Goal: Task Accomplishment & Management: Complete application form

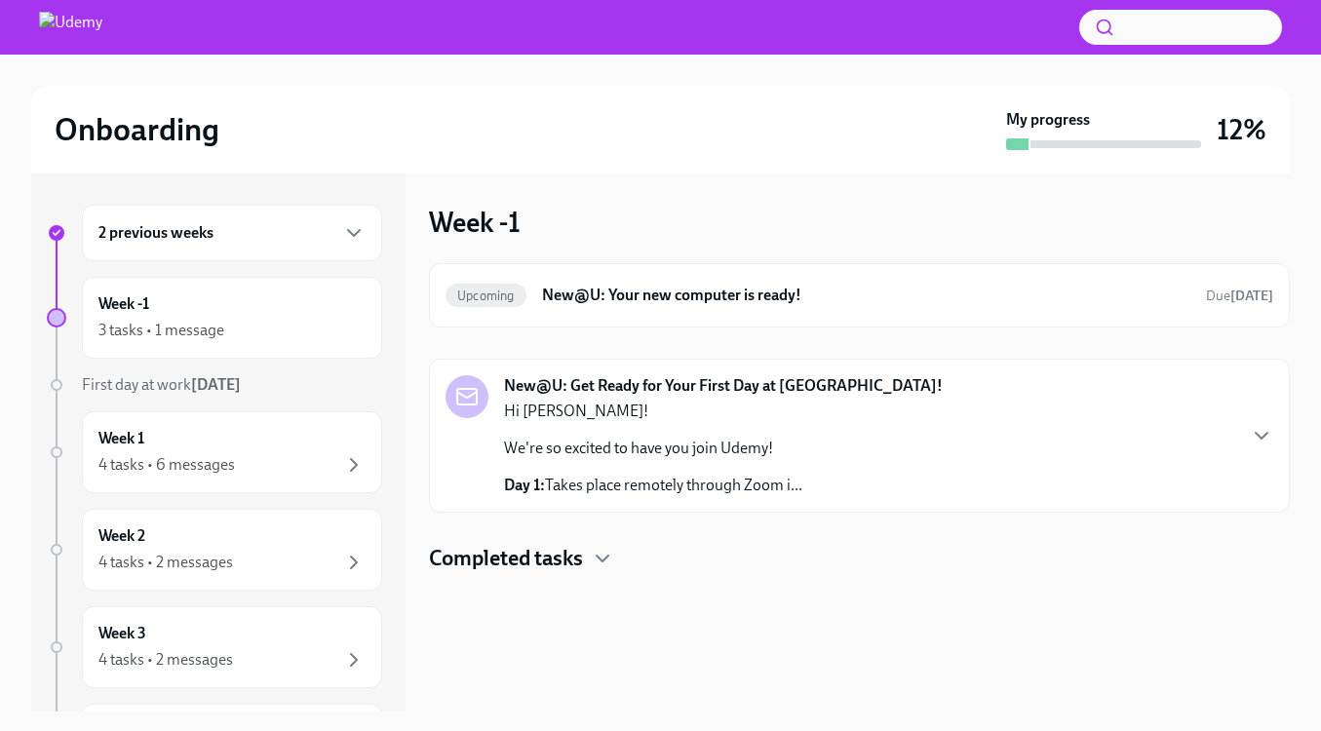
click at [248, 223] on div "2 previous weeks" at bounding box center [231, 232] width 267 height 23
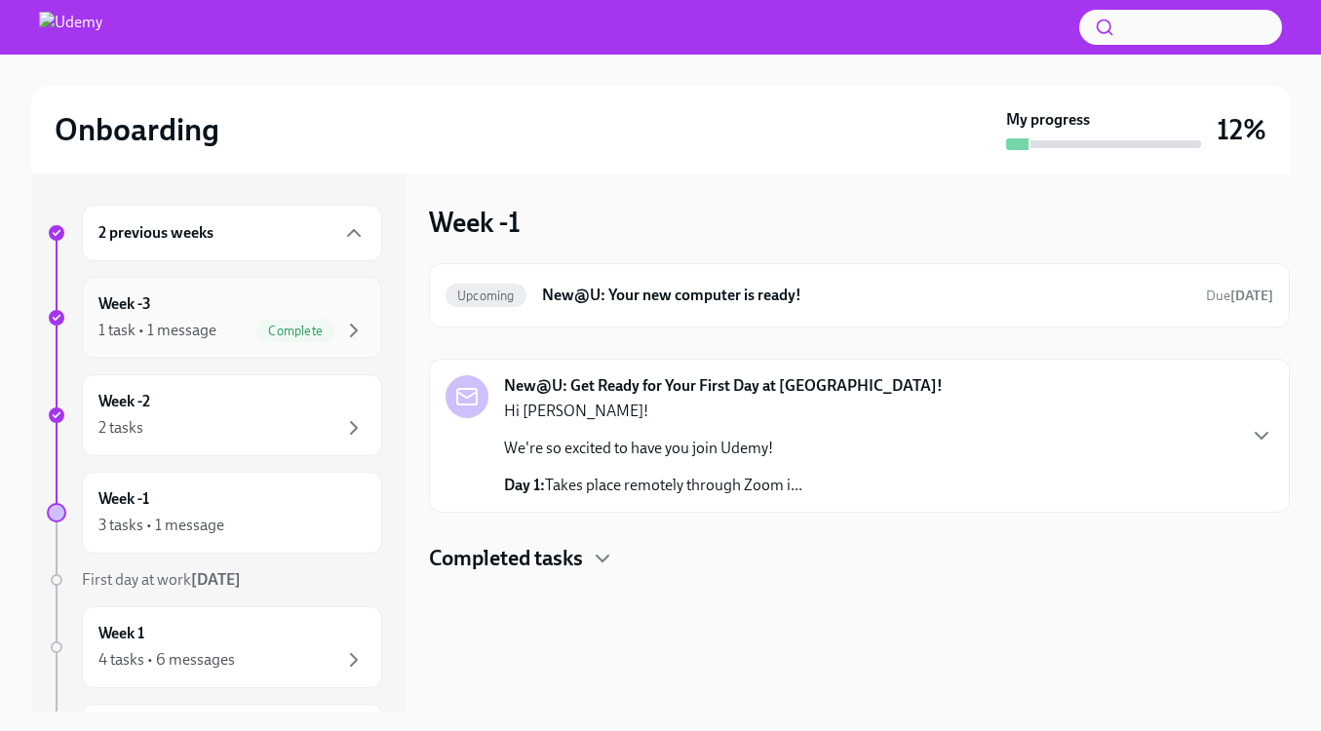
click at [265, 297] on div "Week -3 1 task • 1 message Complete" at bounding box center [231, 317] width 267 height 49
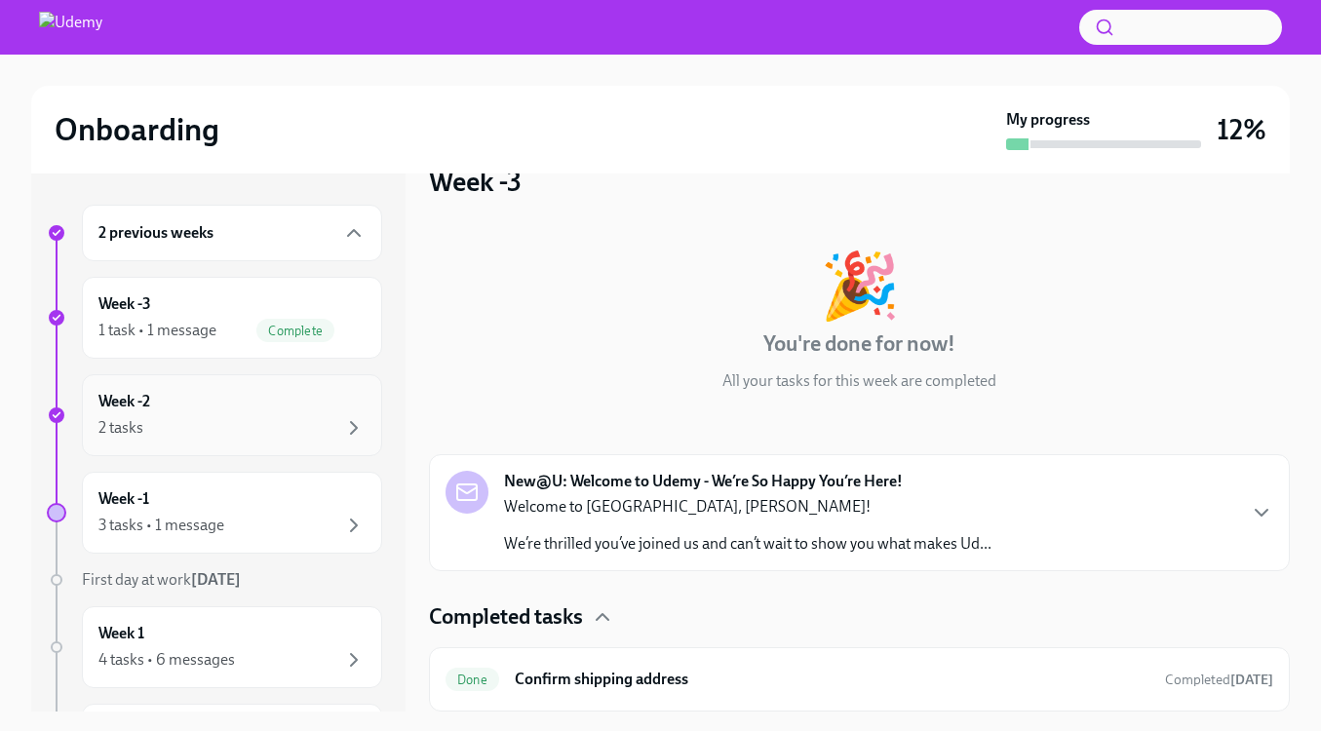
scroll to position [41, 0]
click at [254, 414] on div "Week -2 2 tasks" at bounding box center [231, 415] width 267 height 49
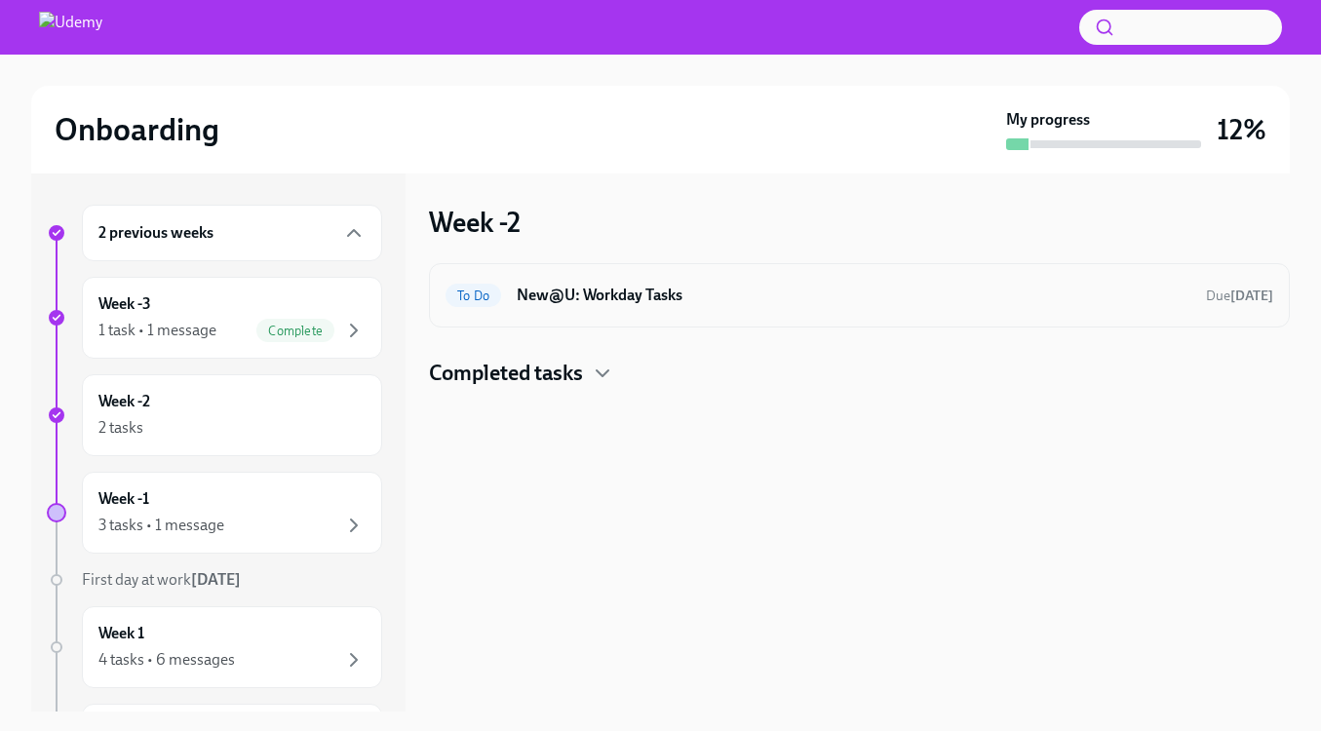
click at [623, 307] on div "To Do New@U: Workday Tasks Due [DATE]" at bounding box center [858, 295] width 827 height 31
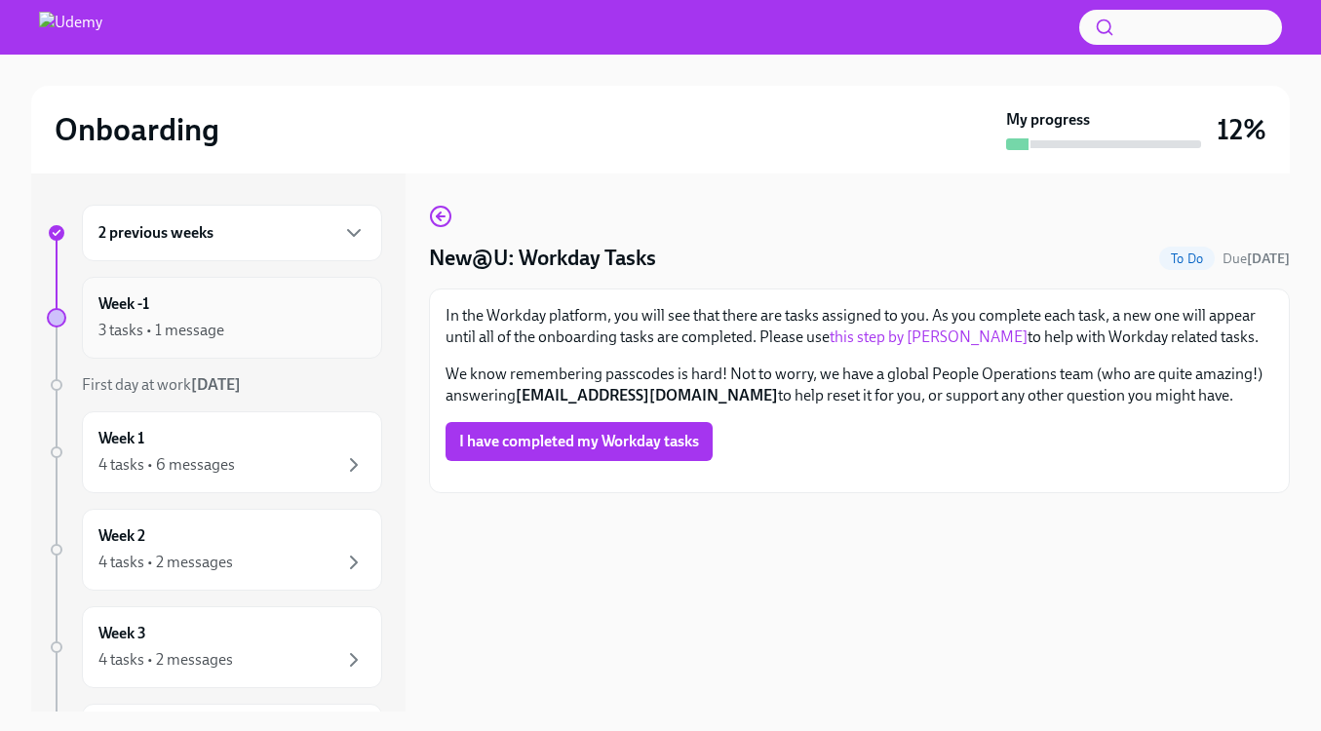
click at [296, 311] on div "Week -1 3 tasks • 1 message" at bounding box center [231, 317] width 267 height 49
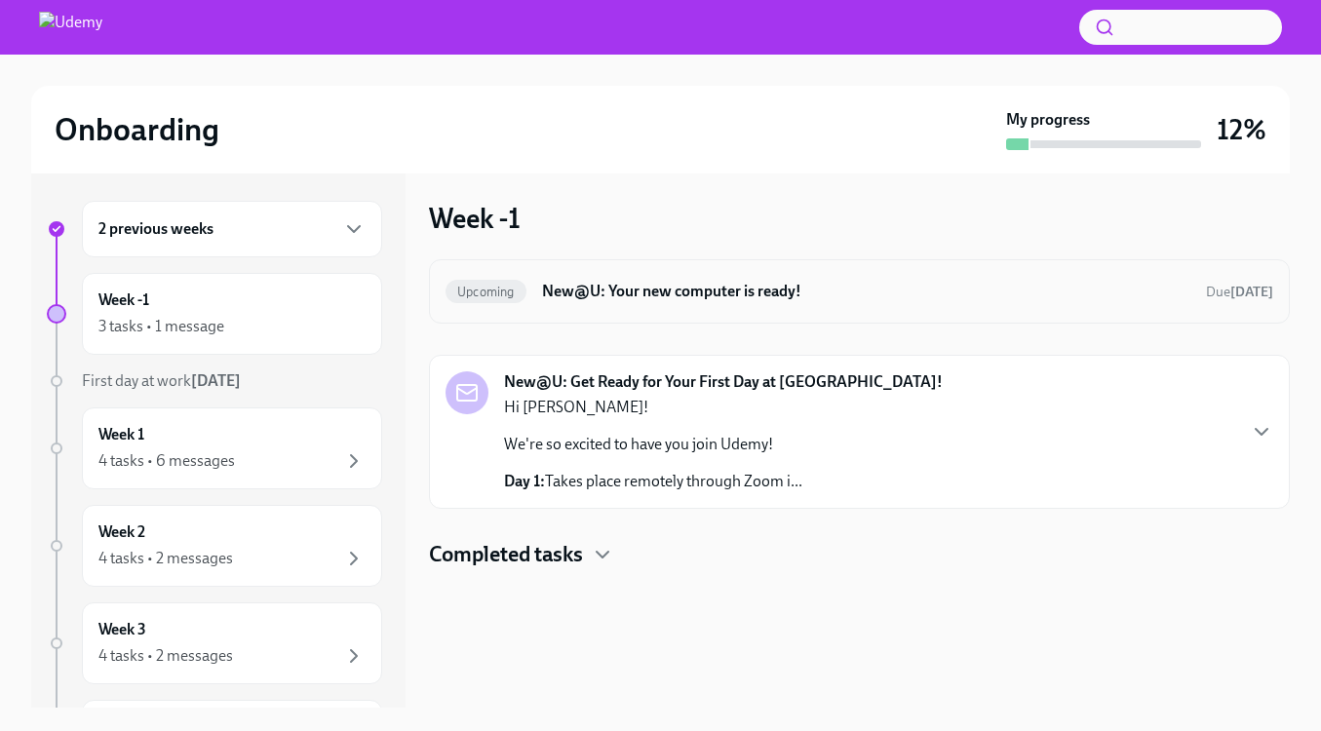
scroll to position [4, 0]
click at [688, 279] on div "Upcoming New@U: Your new computer is ready! Due [DATE]" at bounding box center [858, 291] width 827 height 31
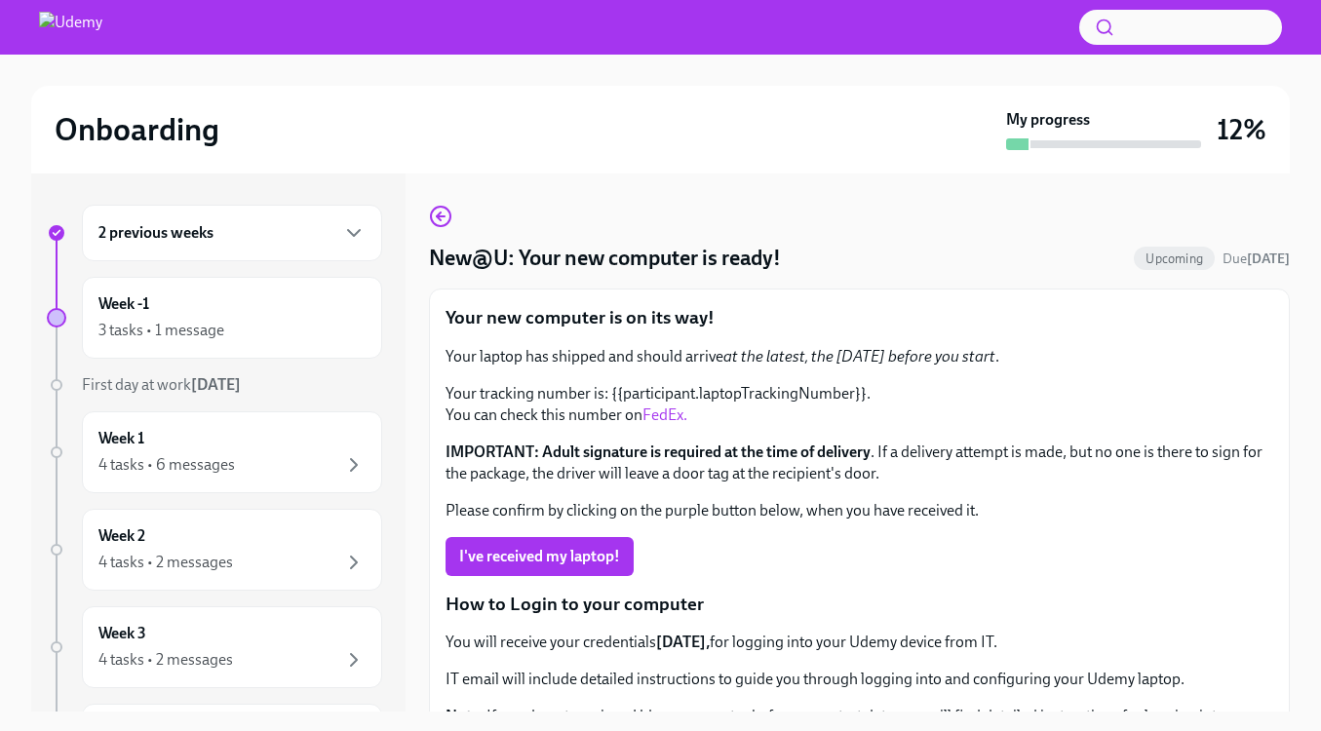
click at [664, 410] on link "FedEx." at bounding box center [664, 414] width 45 height 19
click at [249, 228] on div "2 previous weeks" at bounding box center [231, 232] width 267 height 23
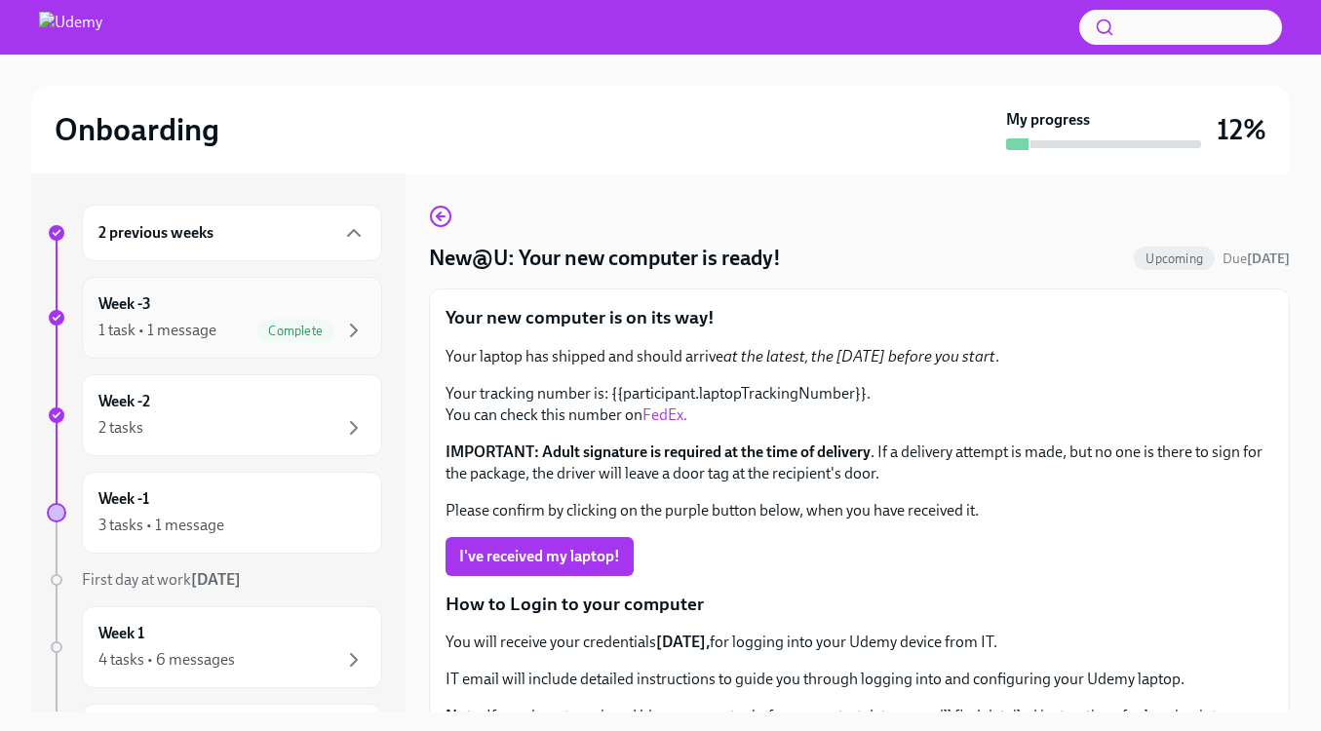
click at [201, 298] on div "Week -3 1 task • 1 message Complete" at bounding box center [231, 317] width 267 height 49
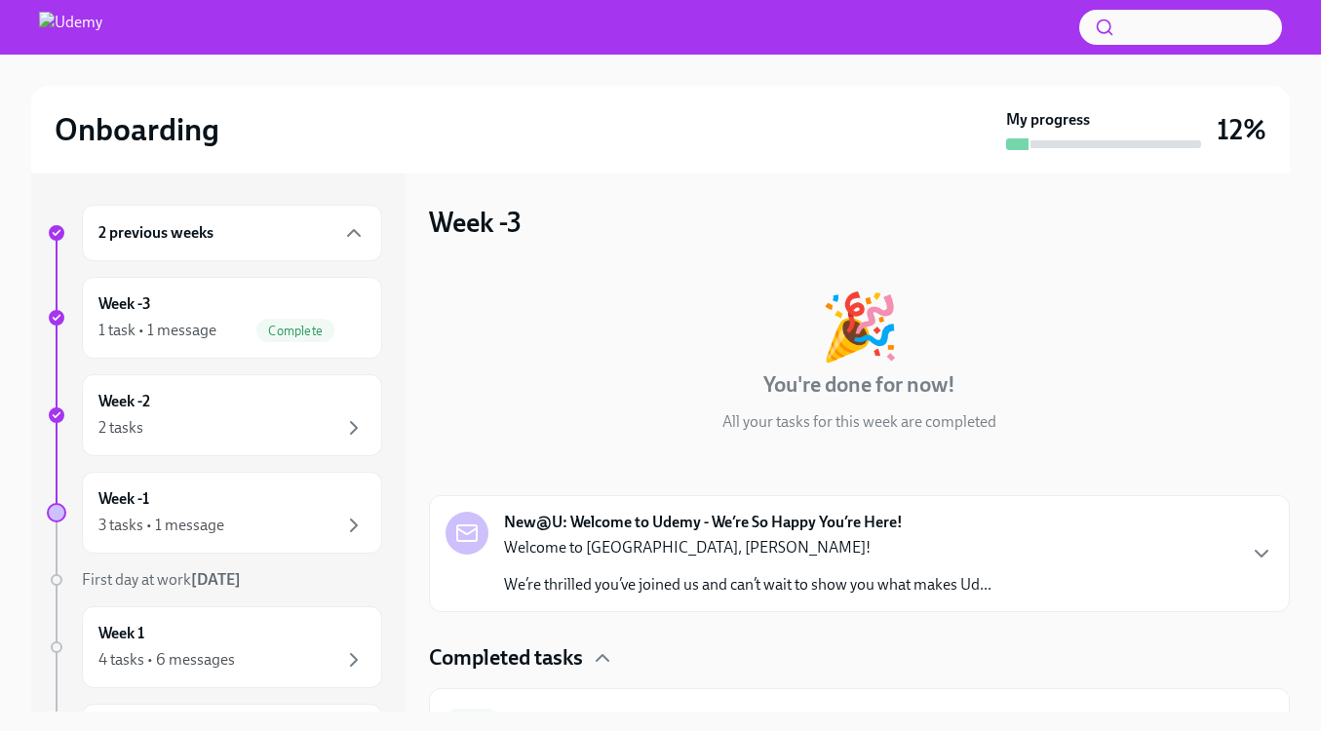
click at [194, 228] on h6 "2 previous weeks" at bounding box center [155, 232] width 115 height 21
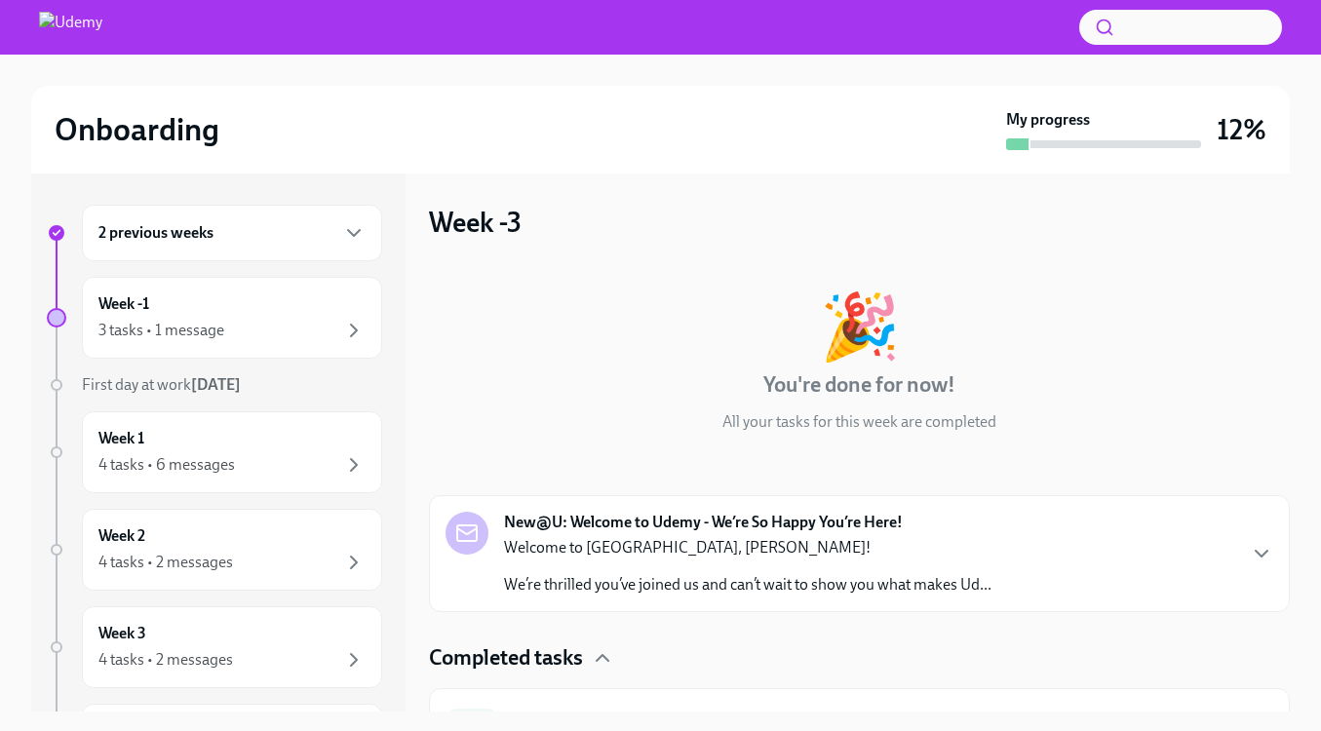
click at [235, 227] on div "2 previous weeks" at bounding box center [231, 232] width 267 height 23
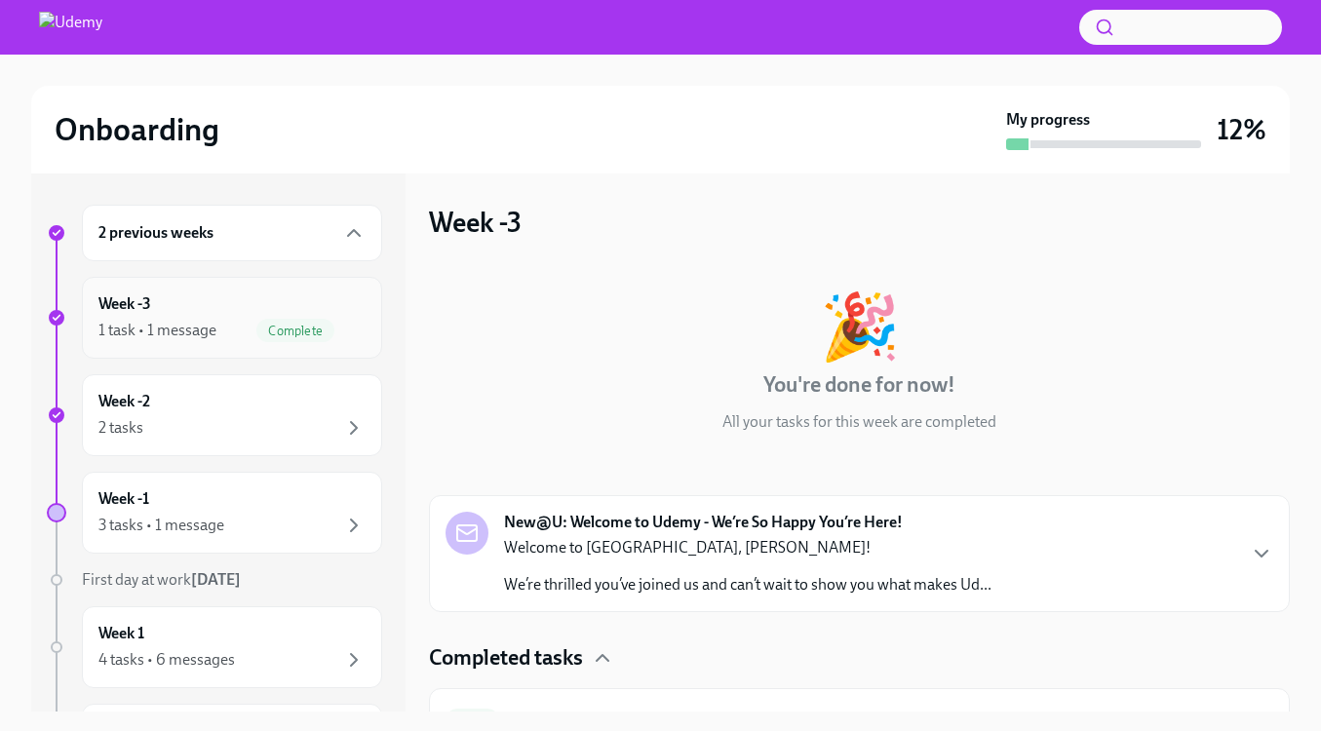
click at [216, 325] on div "1 task • 1 message Complete" at bounding box center [231, 330] width 267 height 23
click at [215, 390] on div "Week -2 2 tasks" at bounding box center [232, 415] width 300 height 82
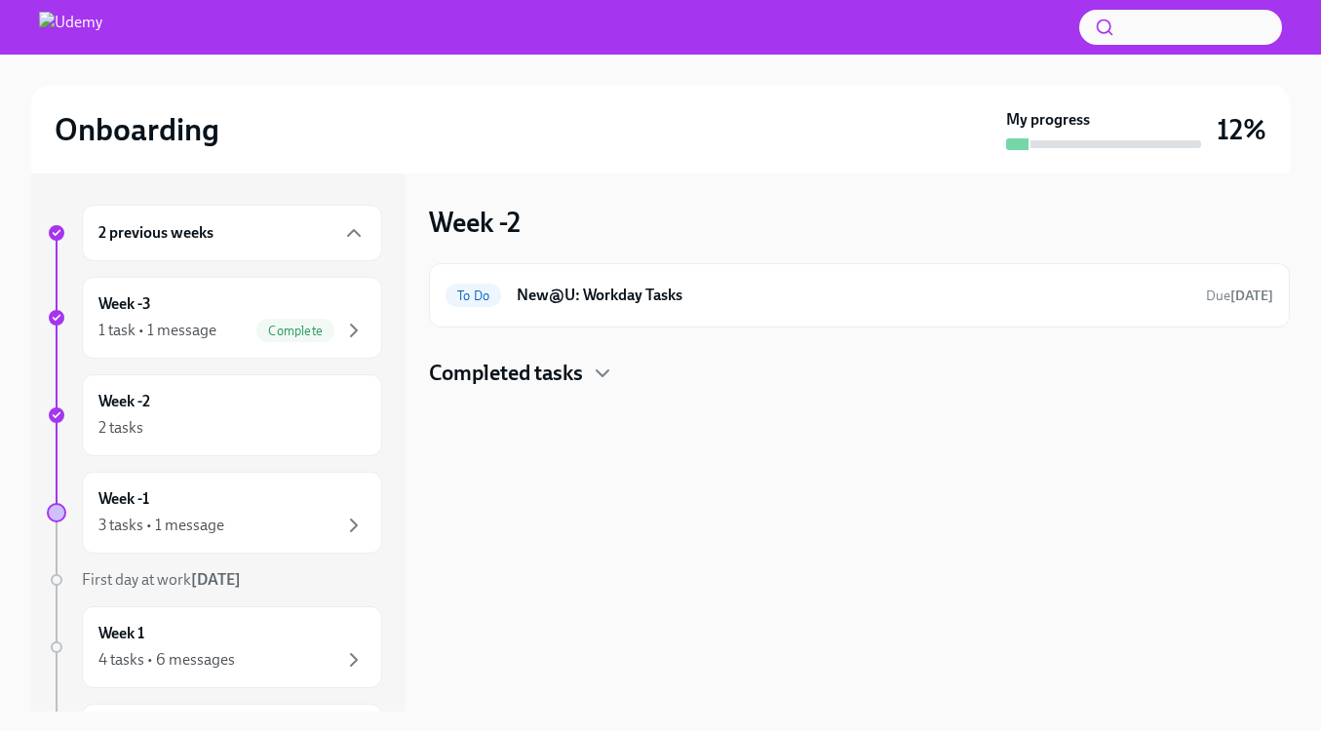
click at [529, 382] on h4 "Completed tasks" at bounding box center [506, 373] width 154 height 29
click at [292, 518] on div "3 tasks • 1 message" at bounding box center [231, 525] width 267 height 23
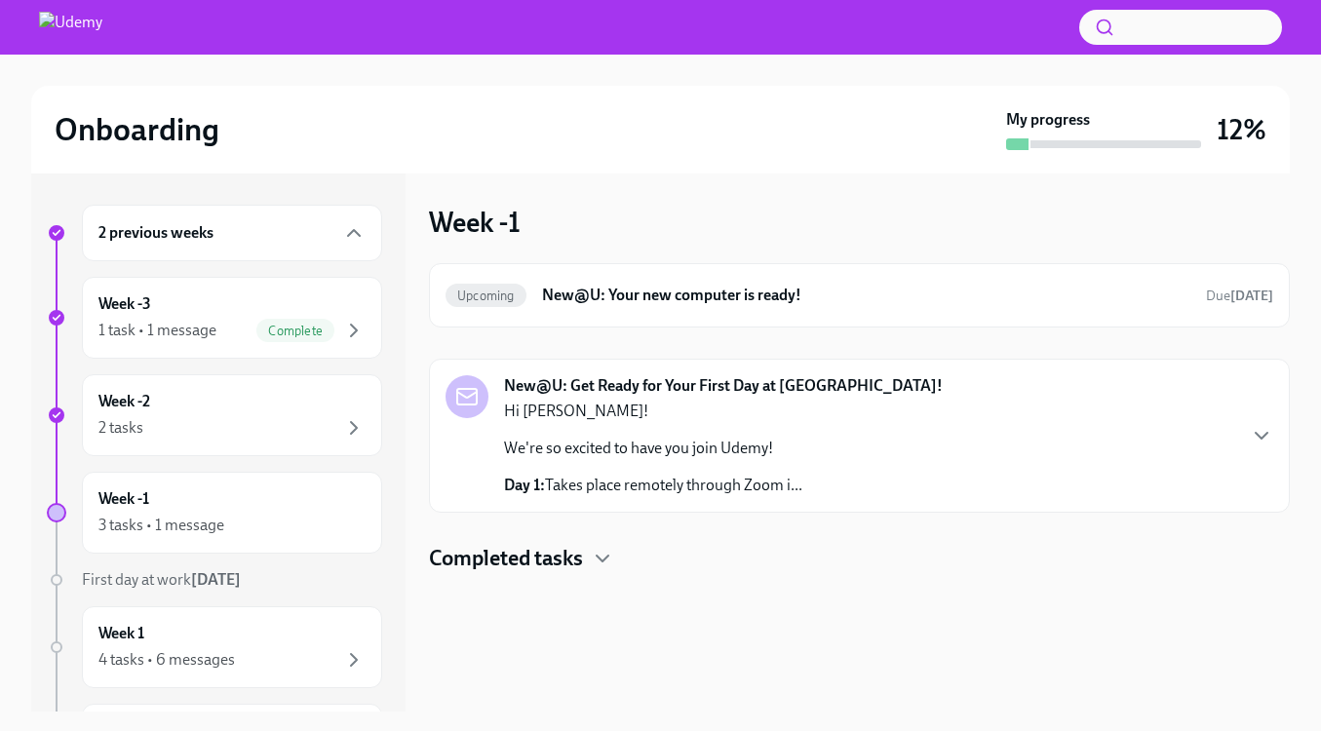
click at [579, 569] on h4 "Completed tasks" at bounding box center [506, 558] width 154 height 29
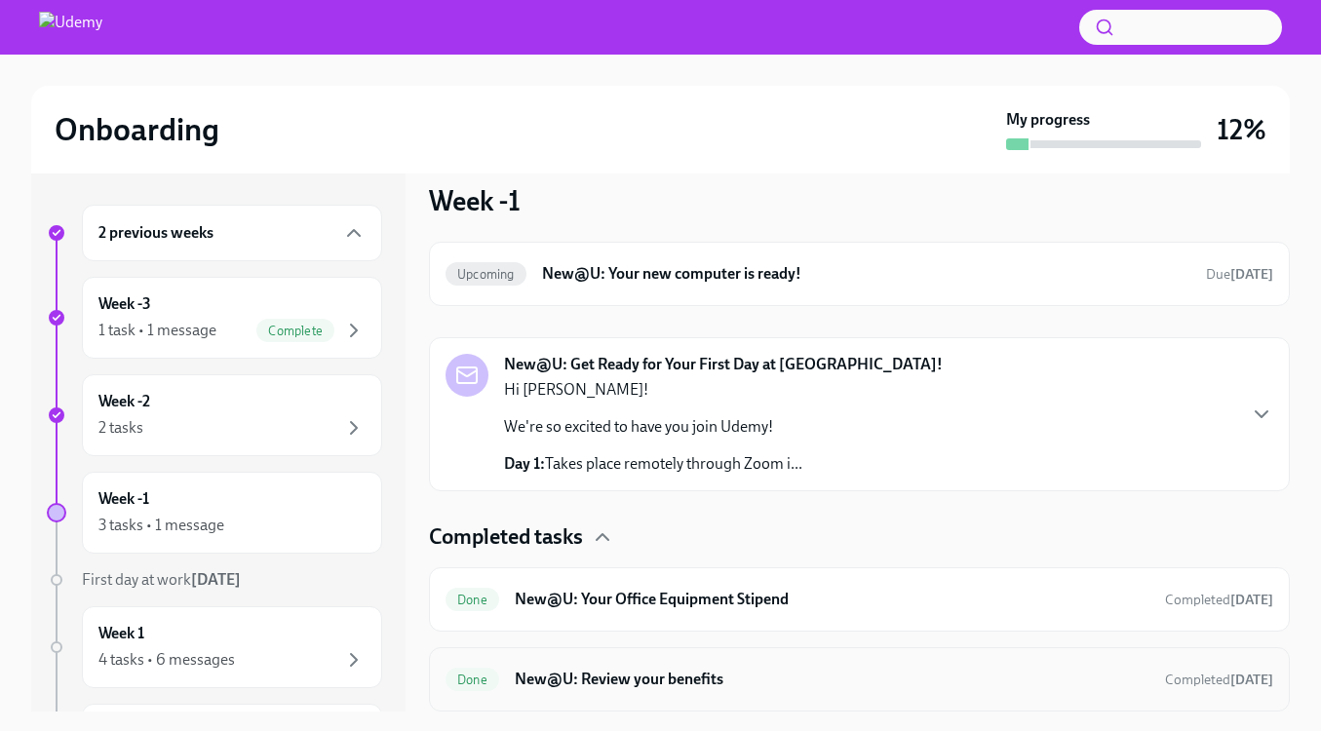
scroll to position [21, 0]
click at [686, 671] on h6 "New@U: Review your benefits" at bounding box center [832, 679] width 634 height 21
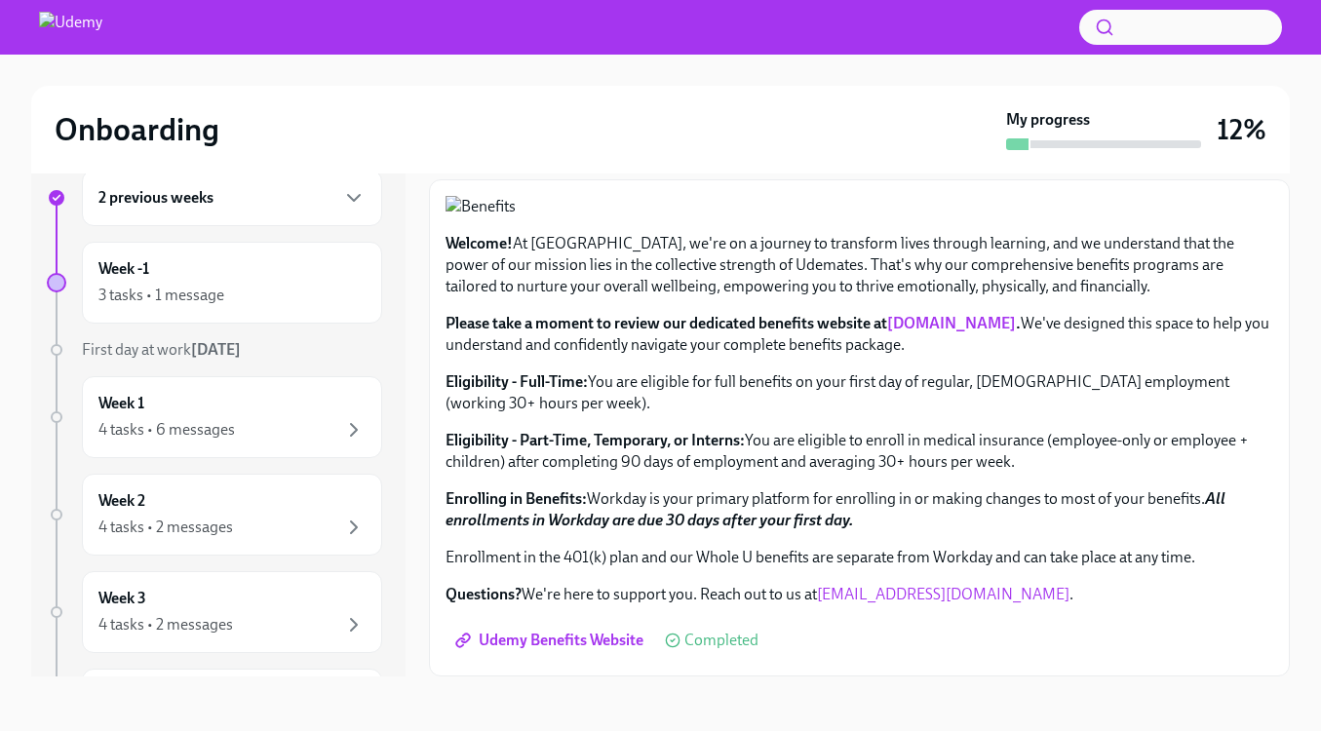
scroll to position [35, 0]
click at [594, 638] on span "Udemy Benefits Website" at bounding box center [551, 640] width 184 height 19
click at [263, 418] on div "4 tasks • 6 messages" at bounding box center [231, 429] width 267 height 23
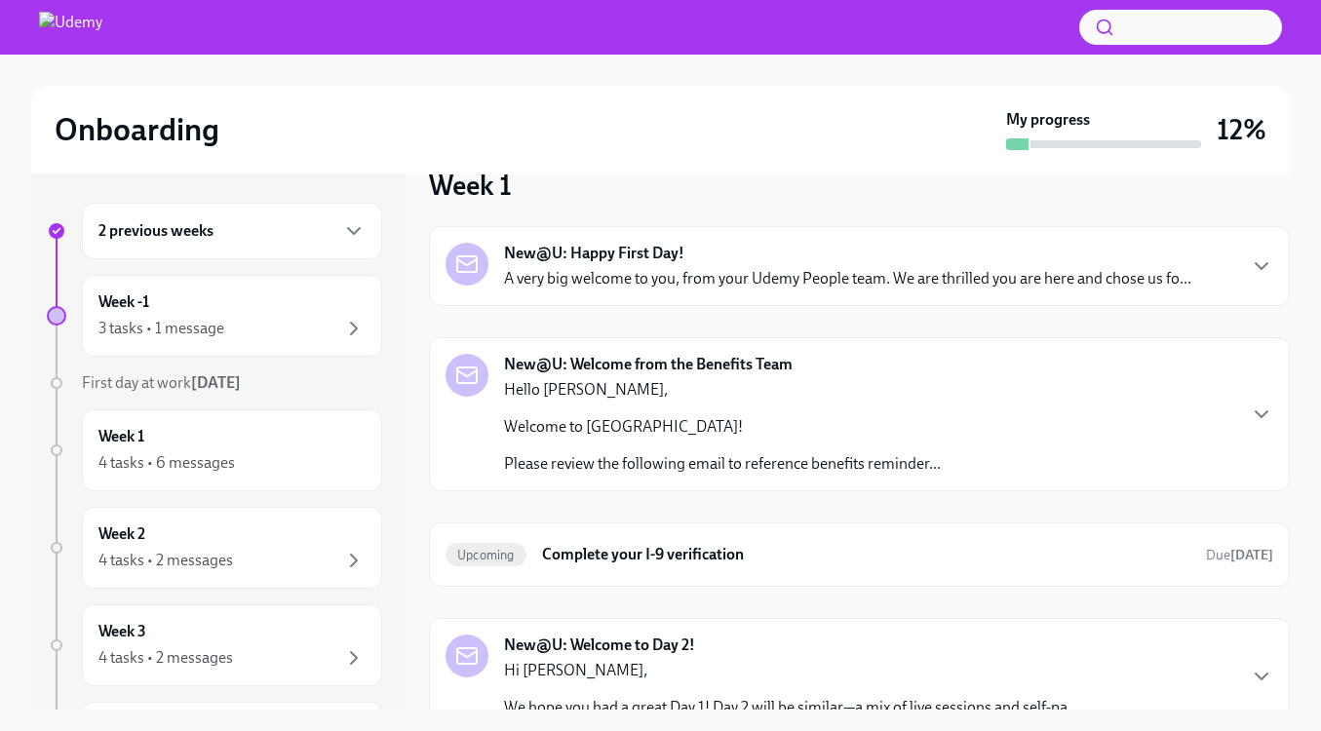
scroll to position [42, 0]
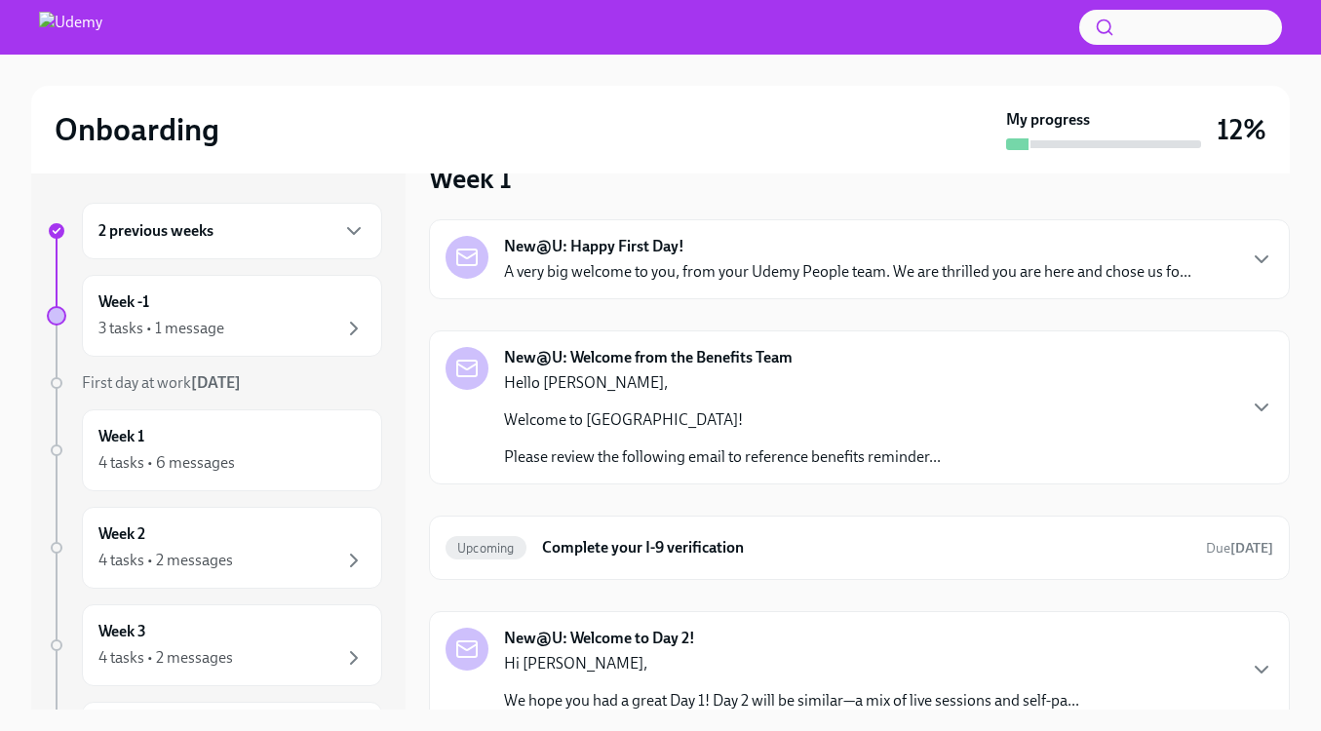
click at [824, 391] on p "Hello [PERSON_NAME]," at bounding box center [722, 382] width 437 height 21
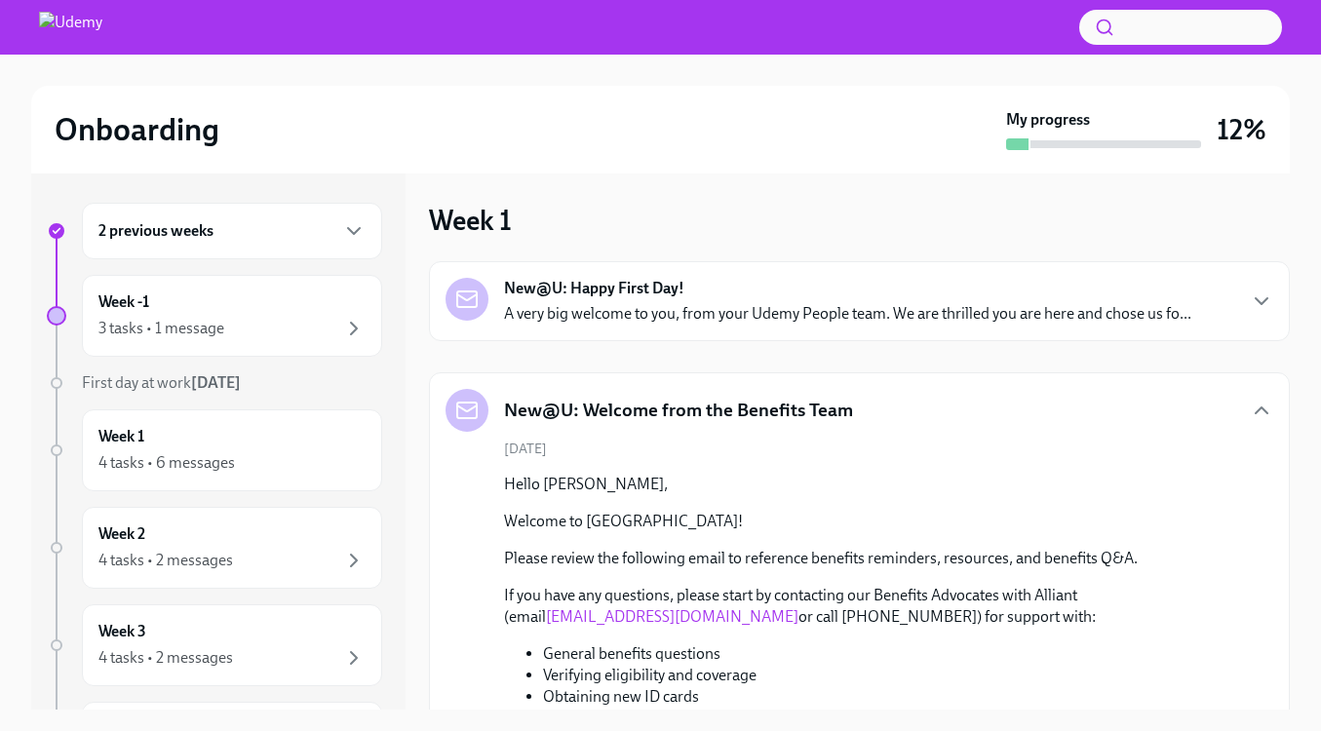
scroll to position [-1, 0]
click at [906, 402] on div "New@U: Welcome from the Benefits Team" at bounding box center [858, 410] width 827 height 43
click at [1267, 413] on icon "button" at bounding box center [1261, 410] width 12 height 6
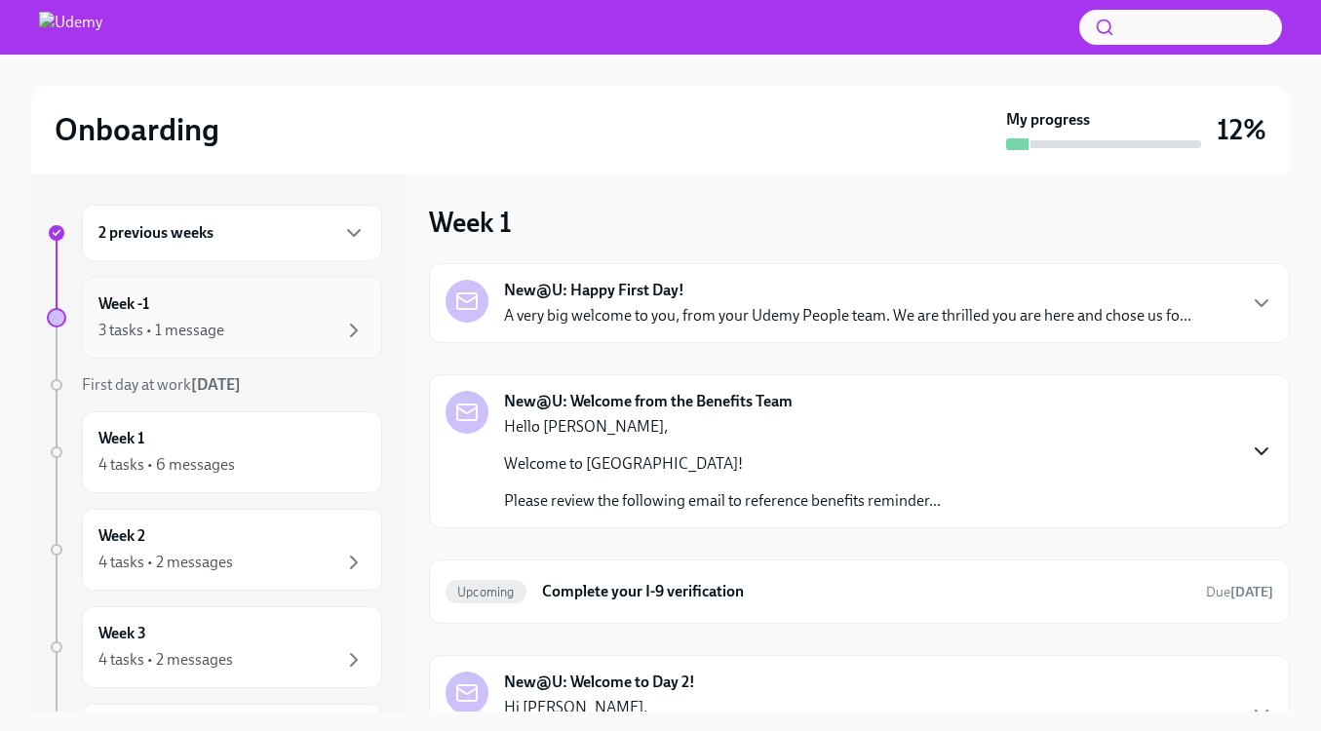
click at [253, 307] on div "Week -1 3 tasks • 1 message" at bounding box center [231, 317] width 267 height 49
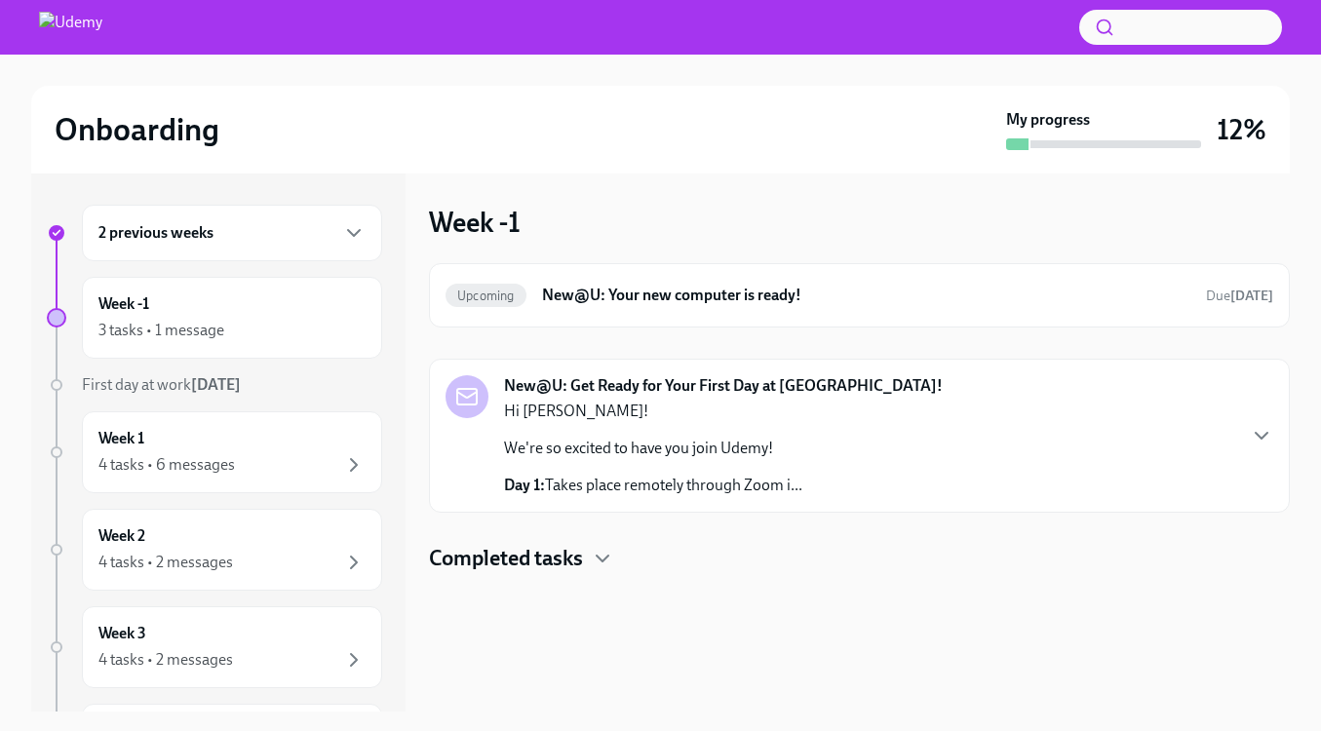
click at [286, 226] on div "2 previous weeks" at bounding box center [231, 232] width 267 height 23
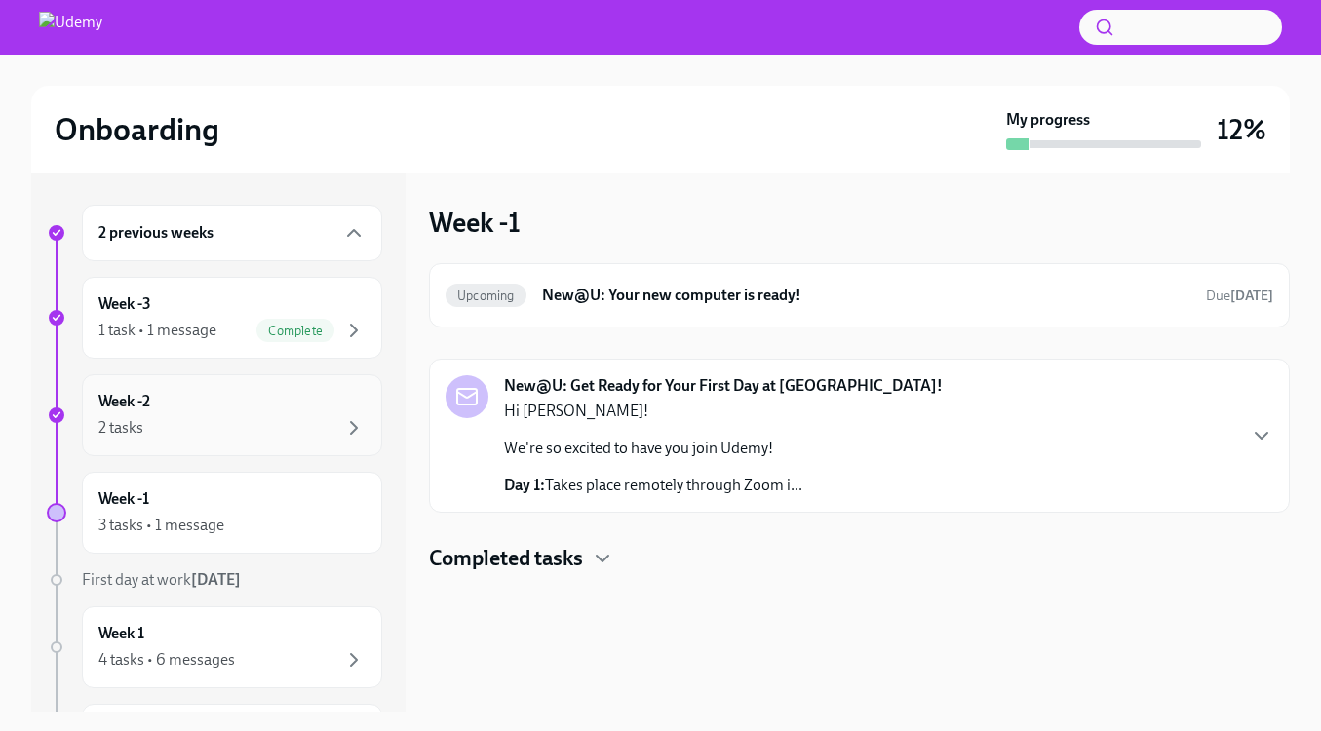
click at [181, 409] on div "Week -2 2 tasks" at bounding box center [231, 415] width 267 height 49
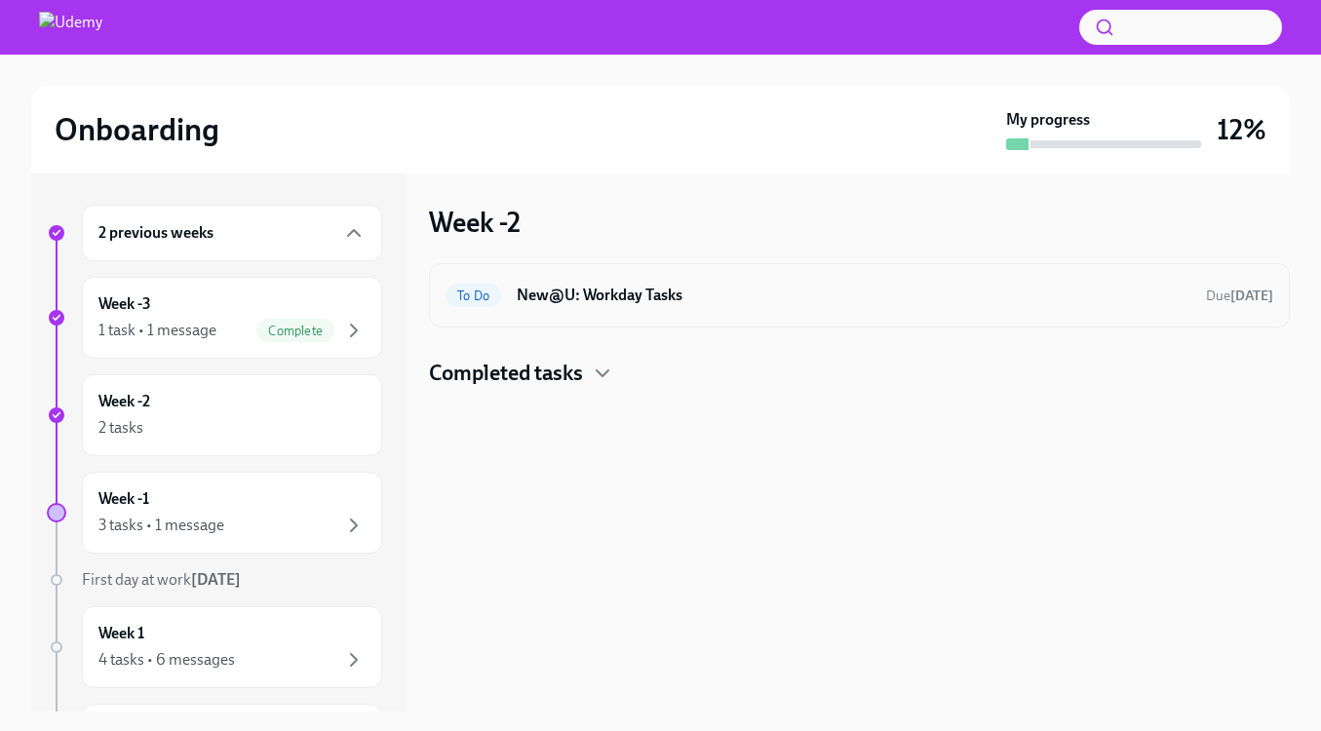
click at [715, 301] on h6 "New@U: Workday Tasks" at bounding box center [853, 295] width 673 height 21
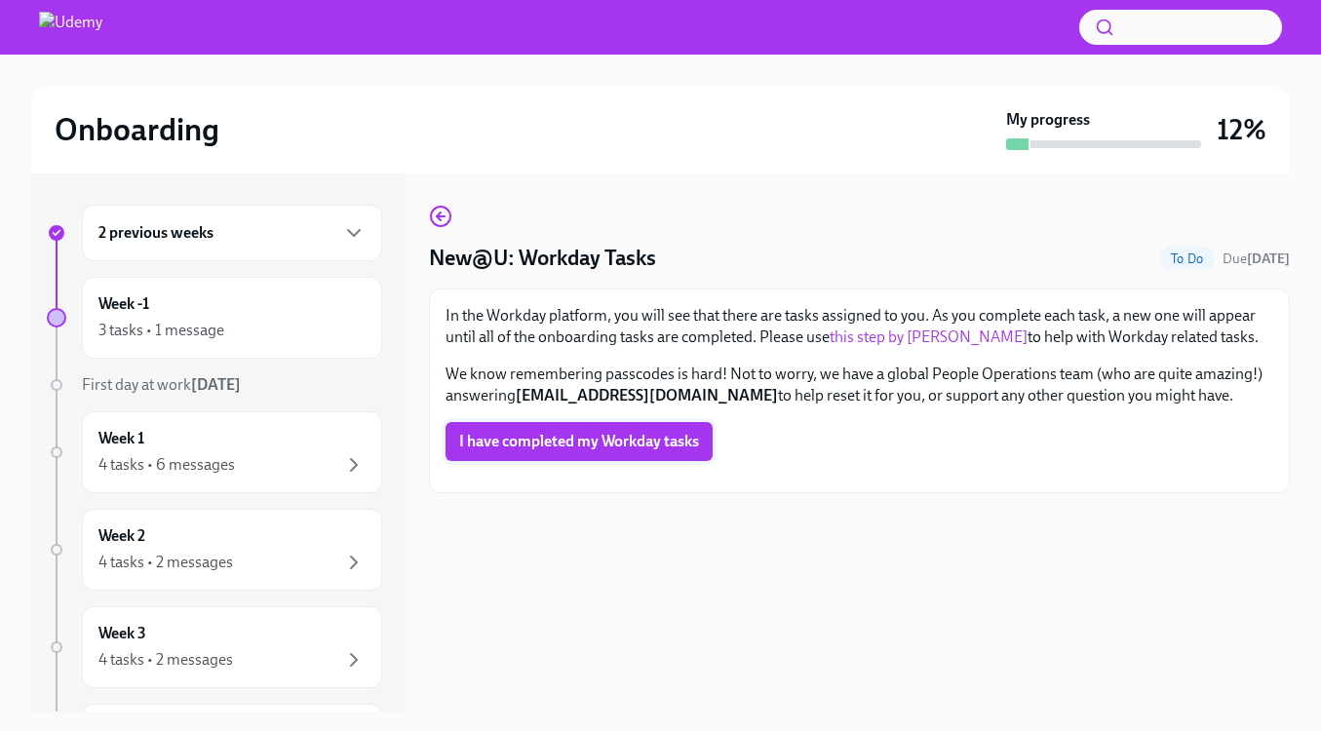
click at [625, 442] on span "I have completed my Workday tasks" at bounding box center [579, 441] width 240 height 19
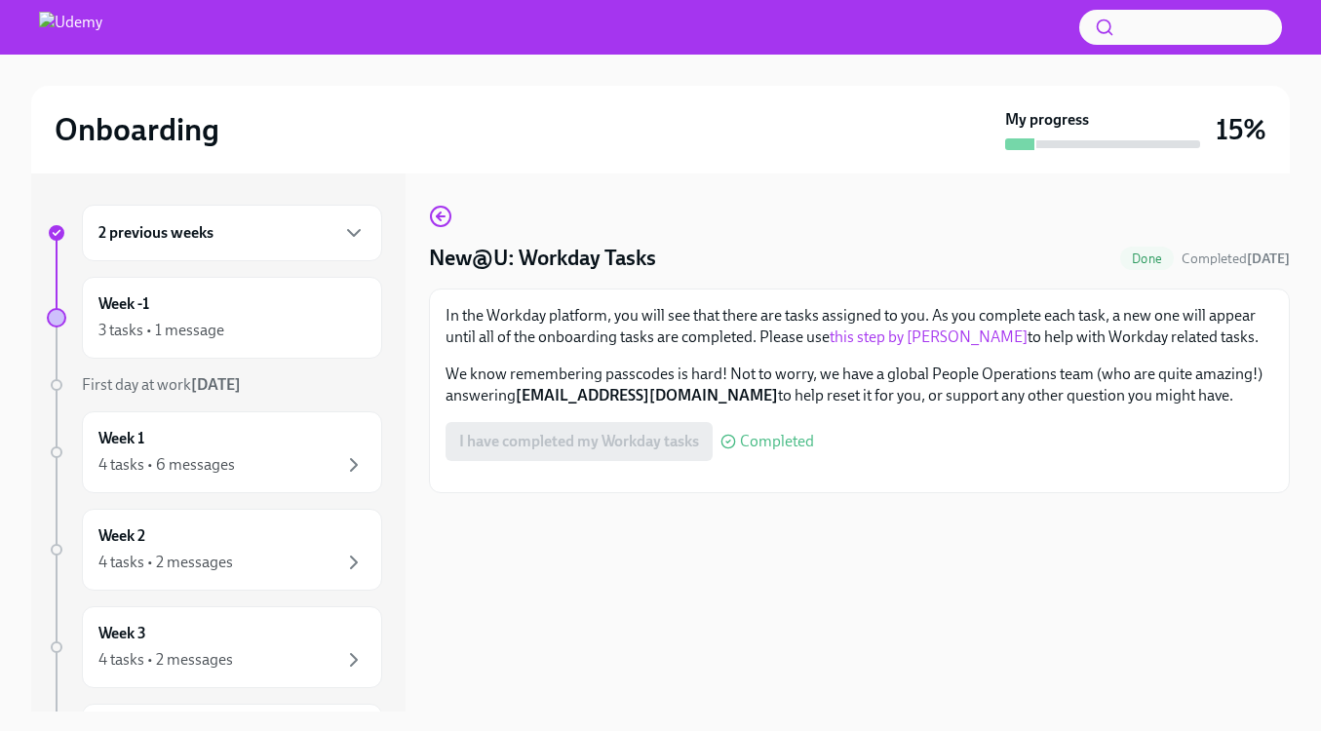
scroll to position [-1, 0]
click at [285, 227] on div "2 previous weeks" at bounding box center [231, 232] width 267 height 23
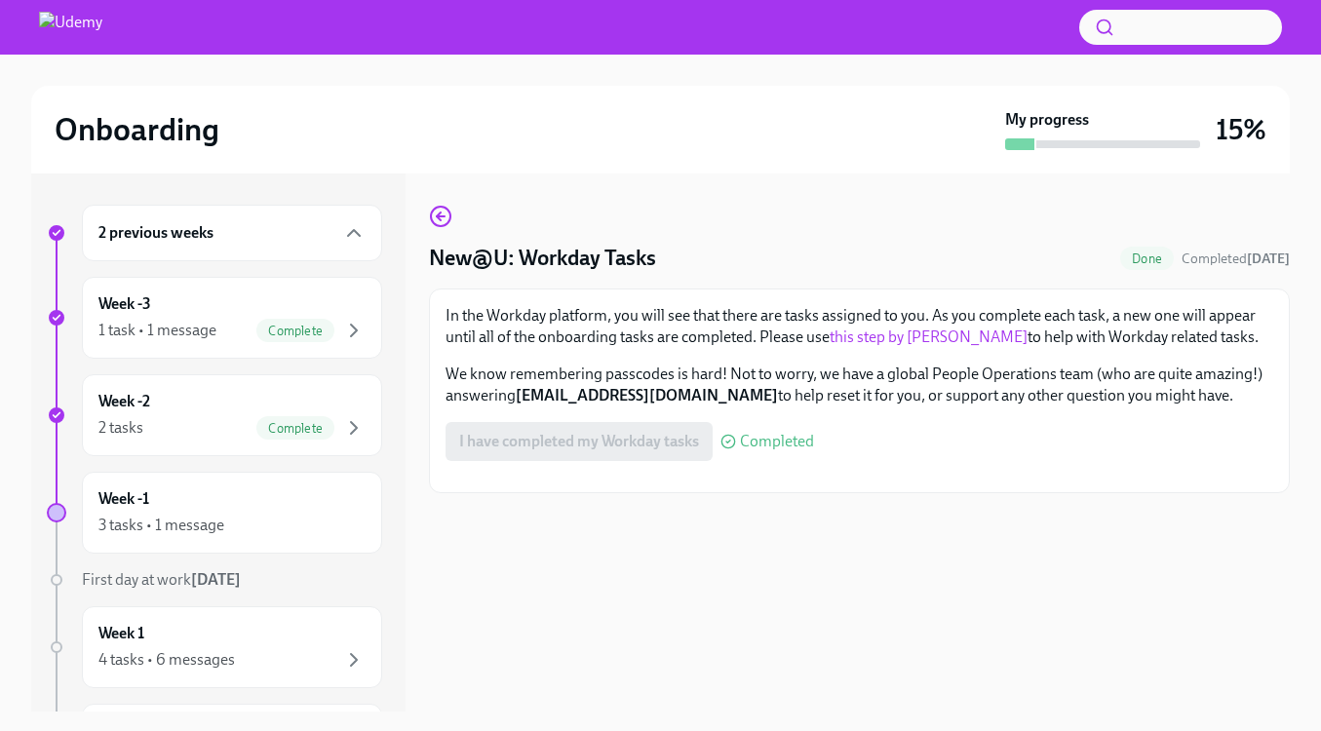
scroll to position [0, 0]
click at [192, 496] on div "Week -1 3 tasks • 1 message" at bounding box center [231, 512] width 267 height 49
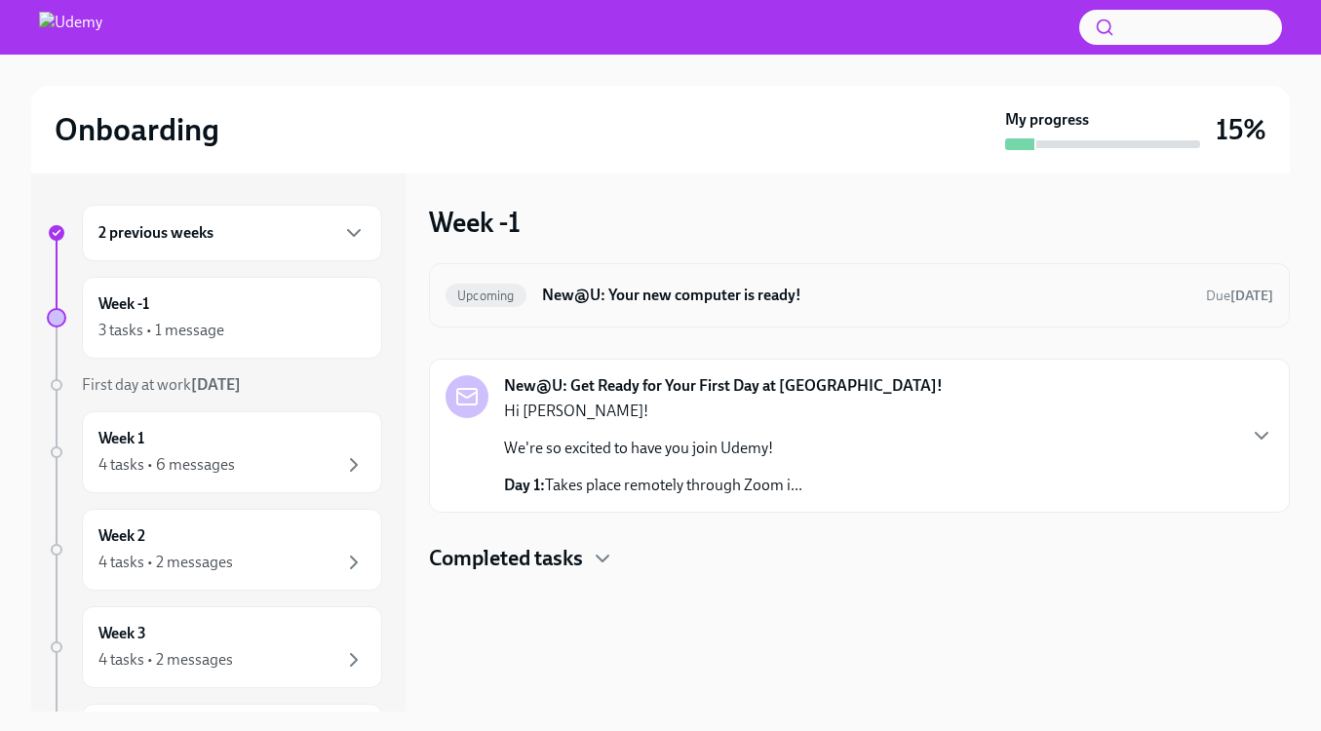
click at [883, 291] on h6 "New@U: Your new computer is ready!" at bounding box center [866, 295] width 648 height 21
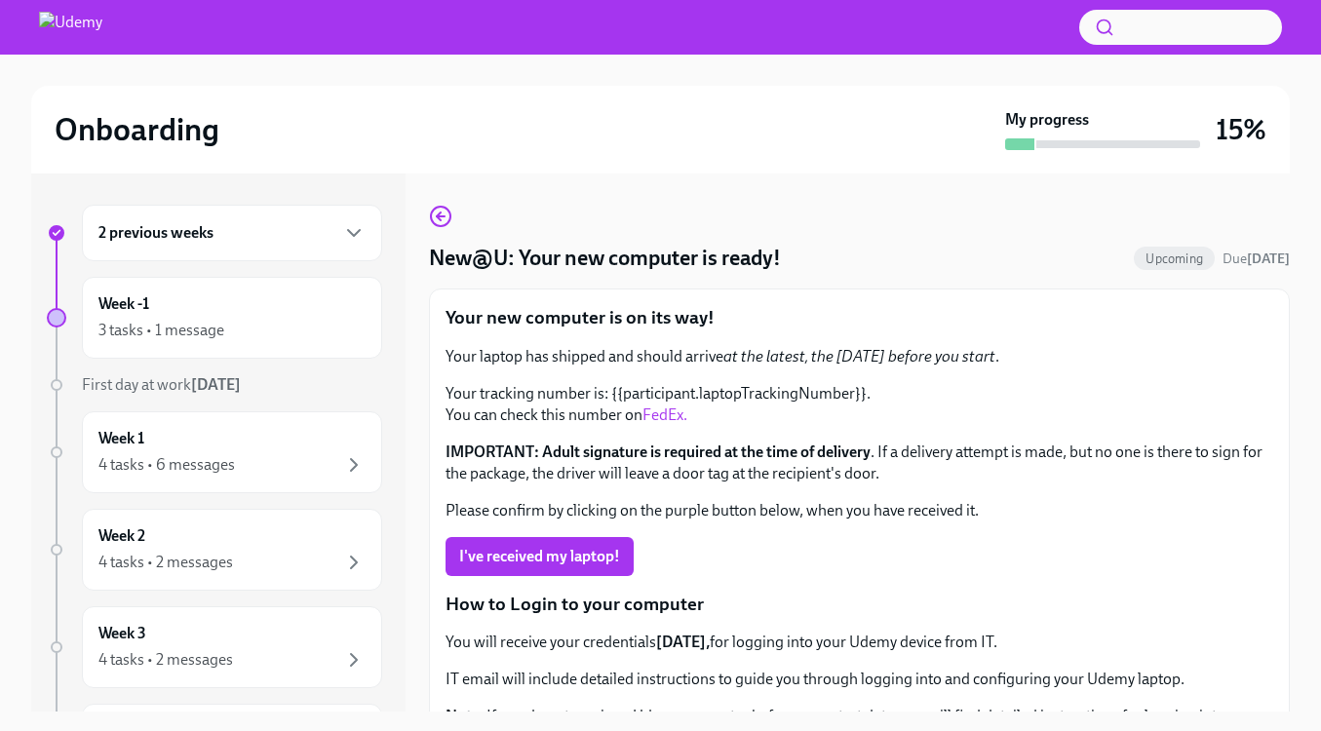
click at [218, 245] on div "2 previous weeks" at bounding box center [232, 233] width 300 height 57
